Goal: Information Seeking & Learning: Check status

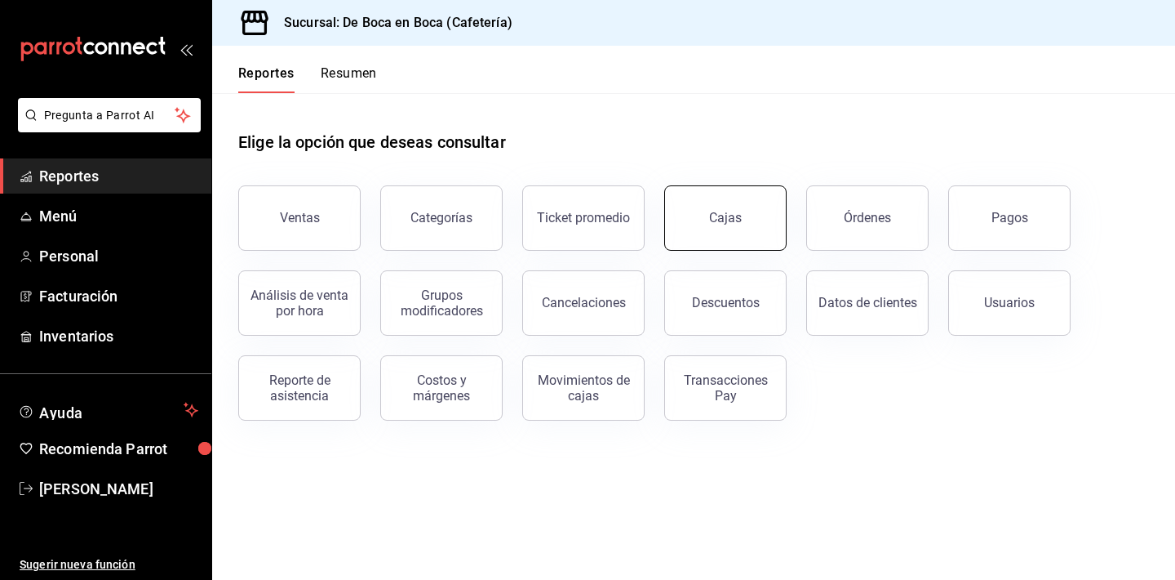
click at [724, 222] on div "Cajas" at bounding box center [725, 218] width 33 height 20
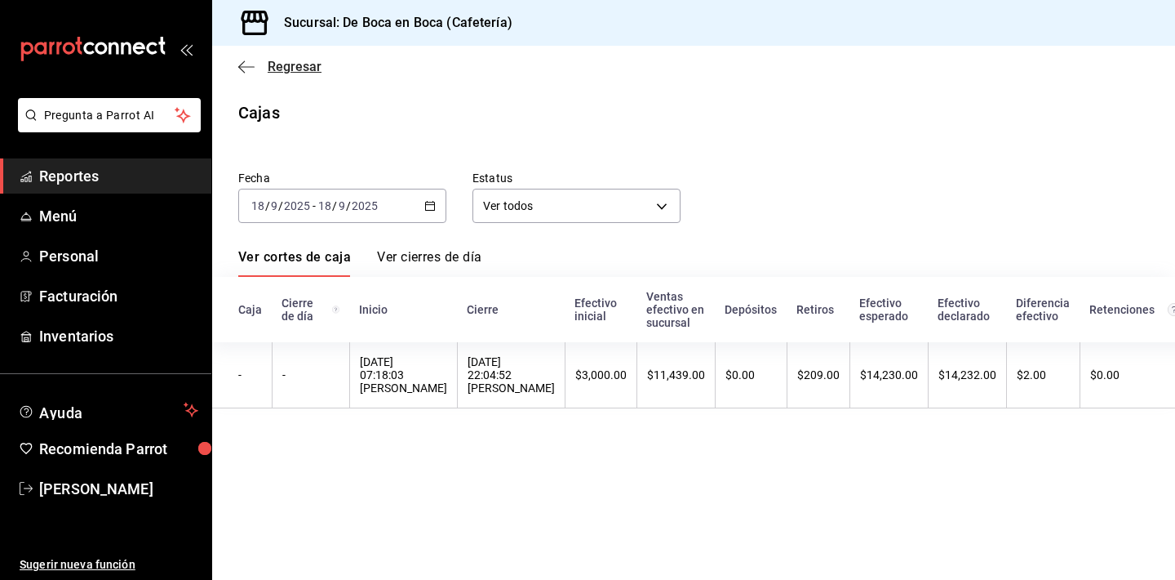
click at [289, 66] on span "Regresar" at bounding box center [295, 67] width 54 height 16
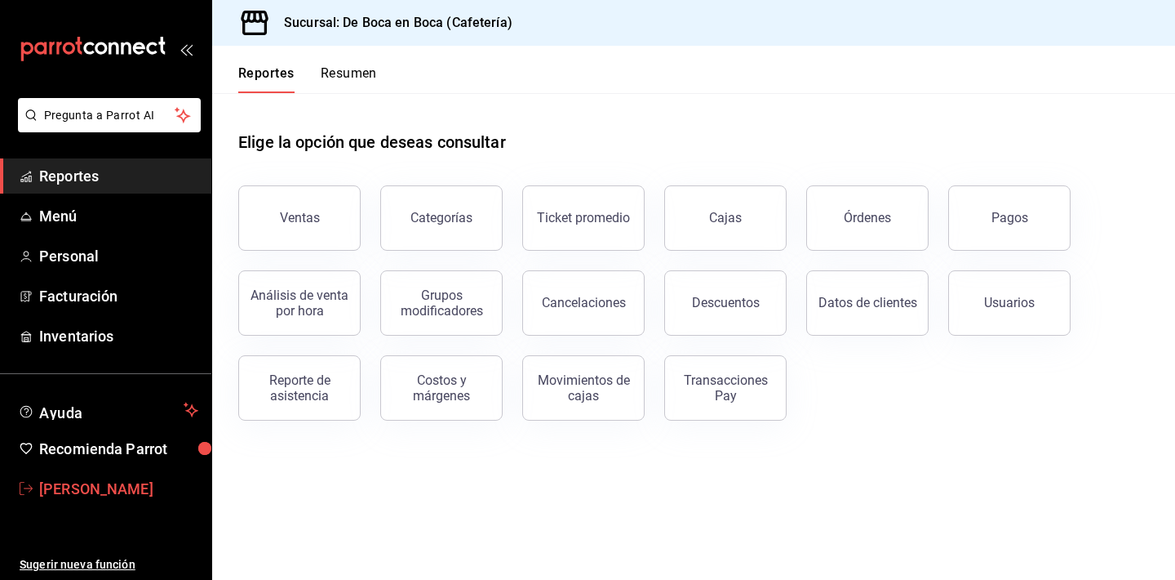
click at [93, 490] on span "[PERSON_NAME]" at bounding box center [118, 489] width 159 height 22
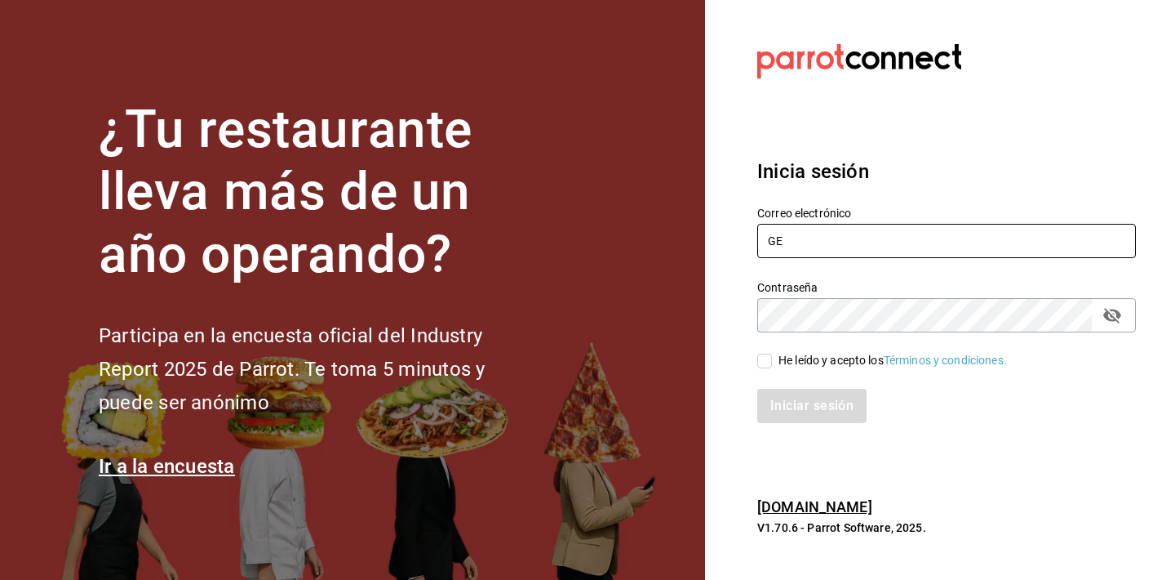
type input "G"
type input "[EMAIL_ADDRESS][DOMAIN_NAME]"
click at [1113, 316] on icon "passwordField" at bounding box center [1113, 316] width 18 height 16
click at [771, 360] on input "He leído y acepto los Términos y condiciones." at bounding box center [765, 360] width 15 height 15
checkbox input "true"
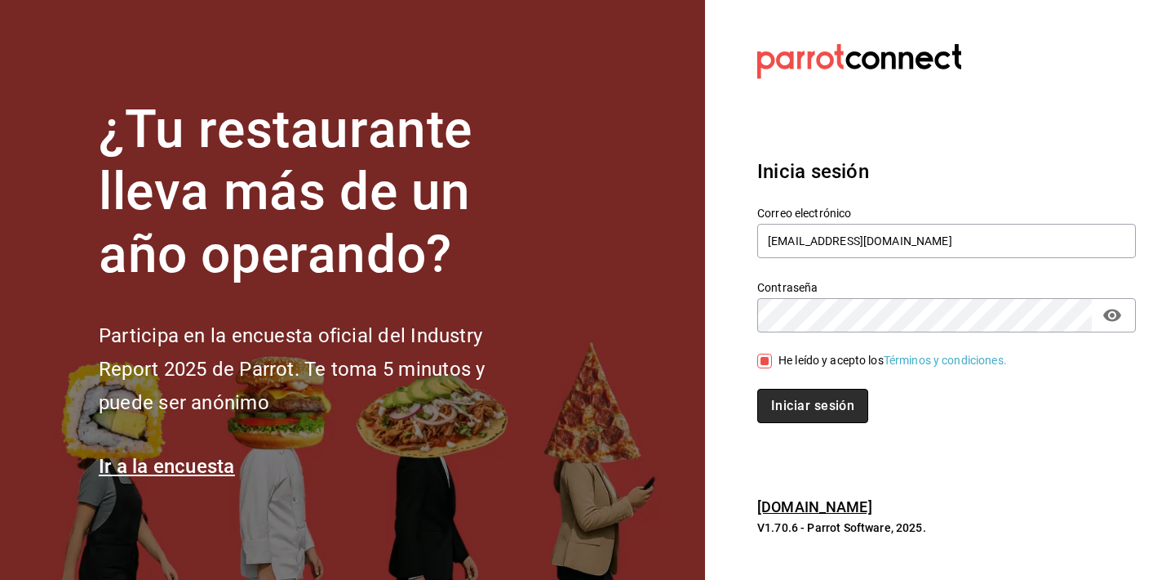
click at [780, 397] on button "Iniciar sesión" at bounding box center [813, 406] width 111 height 34
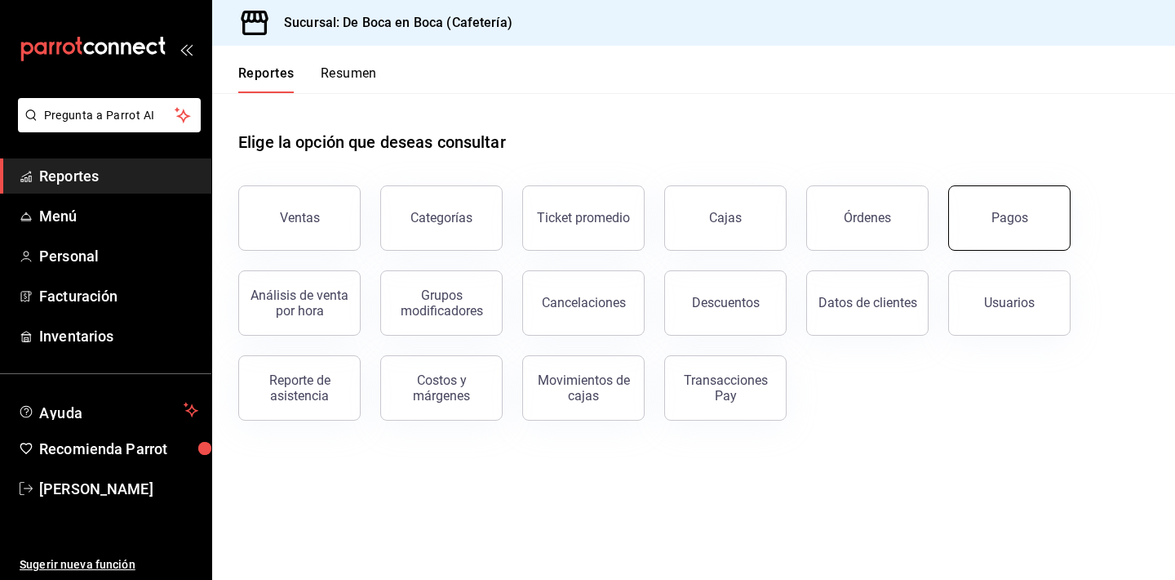
click at [988, 229] on button "Pagos" at bounding box center [1010, 217] width 122 height 65
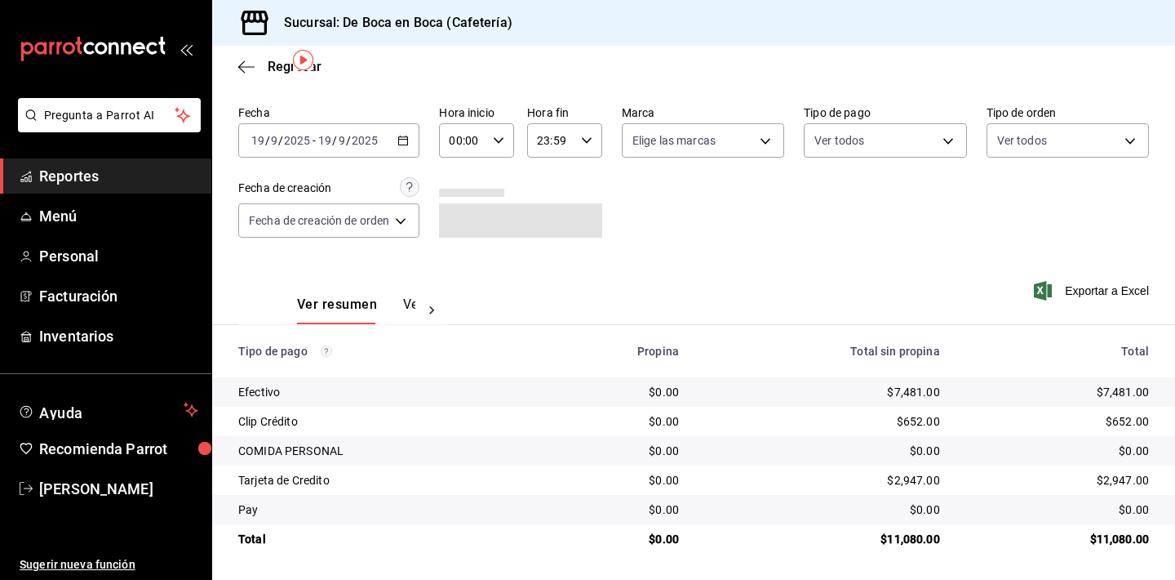
scroll to position [52, 0]
click at [281, 72] on span "Regresar" at bounding box center [295, 67] width 54 height 16
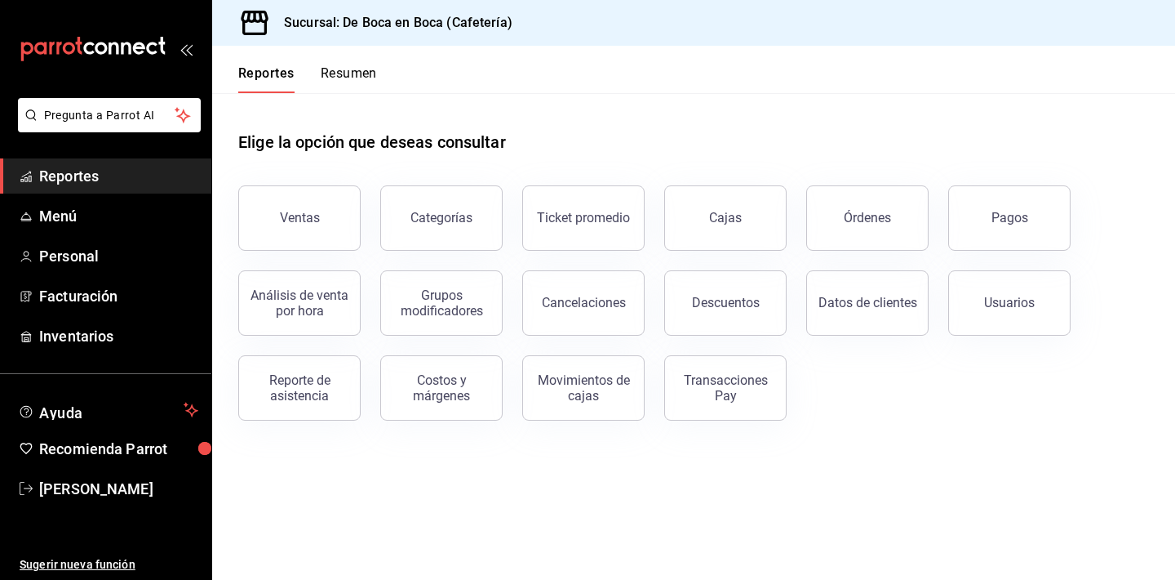
click at [350, 71] on button "Resumen" at bounding box center [349, 79] width 56 height 28
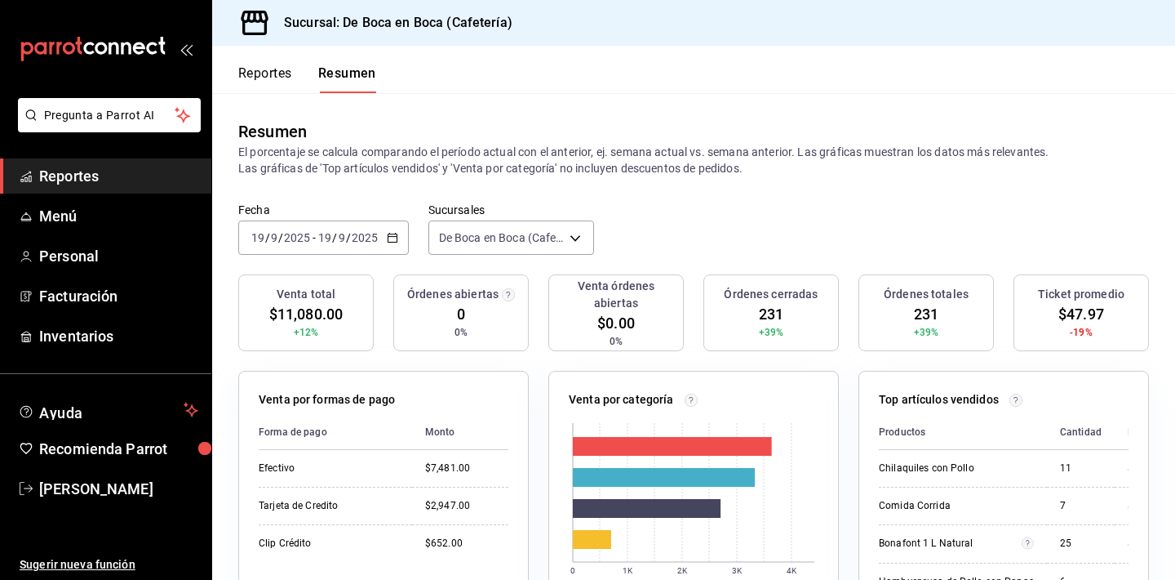
click at [264, 68] on button "Reportes" at bounding box center [265, 79] width 54 height 28
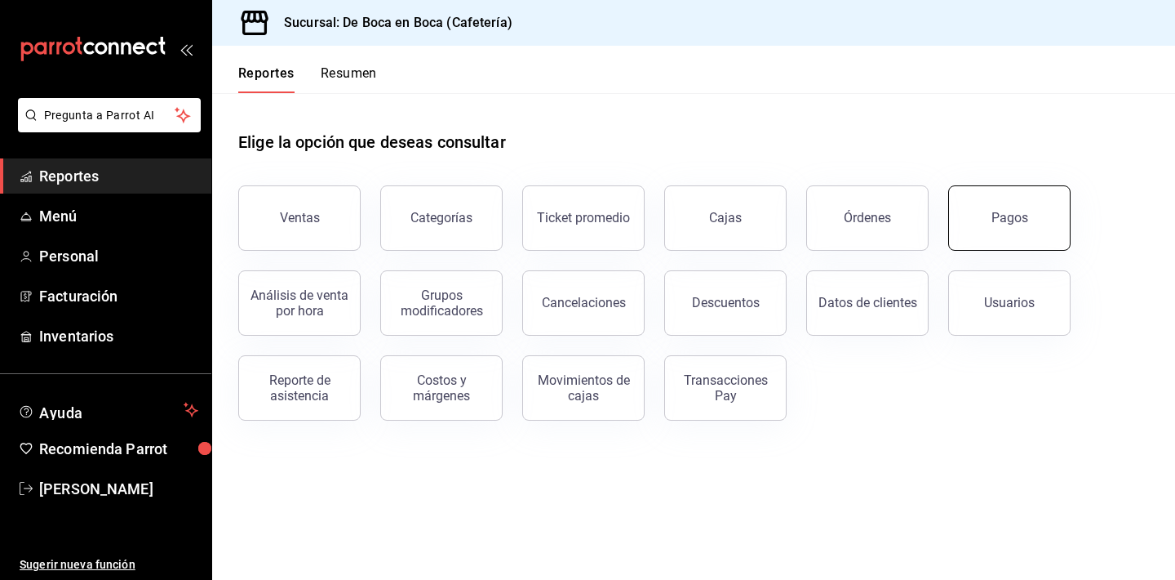
click at [1006, 224] on div "Pagos" at bounding box center [1010, 218] width 37 height 16
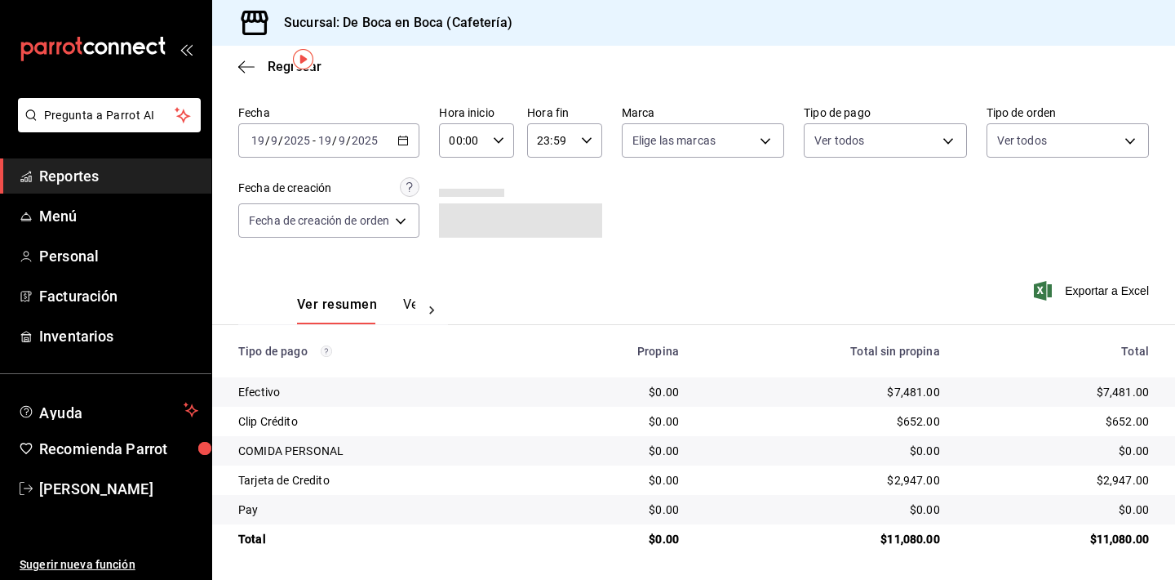
scroll to position [52, 0]
click at [105, 180] on span "Reportes" at bounding box center [118, 176] width 159 height 22
